Goal: Information Seeking & Learning: Learn about a topic

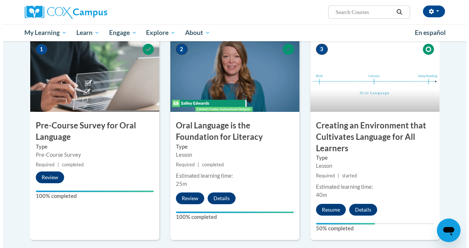
scroll to position [172, 0]
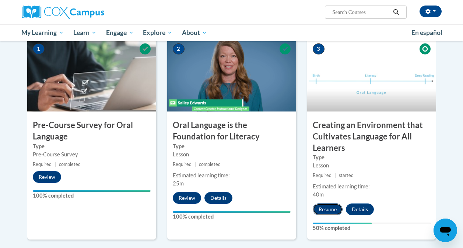
click at [323, 208] on button "Resume" at bounding box center [328, 210] width 30 height 12
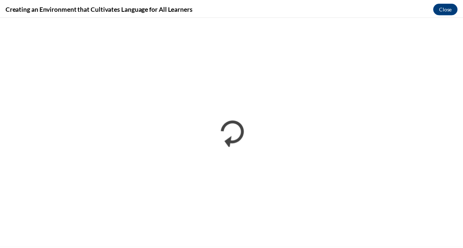
scroll to position [0, 0]
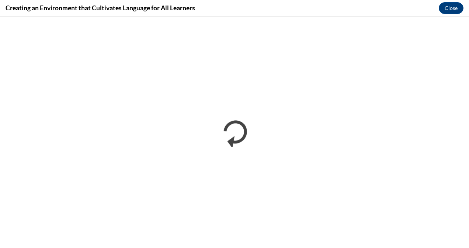
drag, startPoint x: 198, startPoint y: 7, endPoint x: 37, endPoint y: 7, distance: 161.4
drag, startPoint x: 37, startPoint y: 7, endPoint x: 0, endPoint y: 6, distance: 36.5
click at [0, 6] on div "Creating an Environment that Cultivates Language for All Learners Close" at bounding box center [234, 8] width 469 height 17
click at [449, 8] on button "Close" at bounding box center [450, 8] width 25 height 12
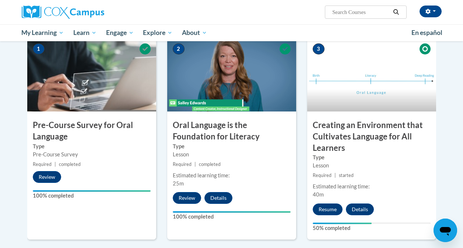
click at [272, 185] on div "Estimated learning time: 25m" at bounding box center [231, 180] width 129 height 16
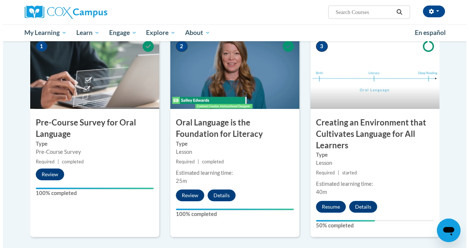
scroll to position [174, 0]
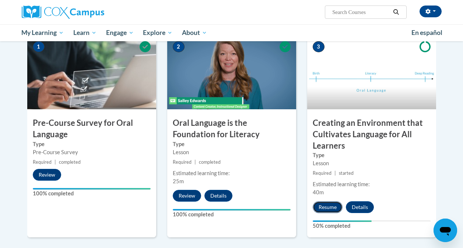
click at [328, 213] on button "Resume" at bounding box center [328, 208] width 30 height 12
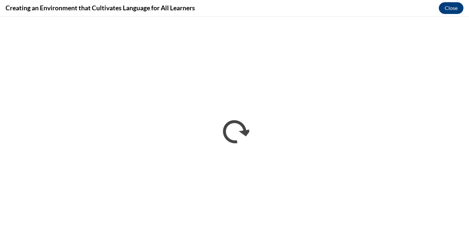
scroll to position [0, 0]
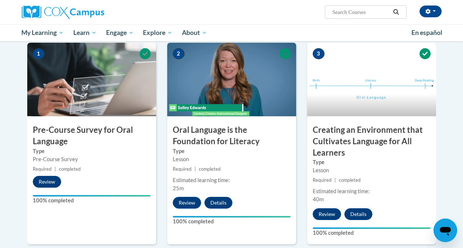
scroll to position [167, 0]
